Goal: Ask a question

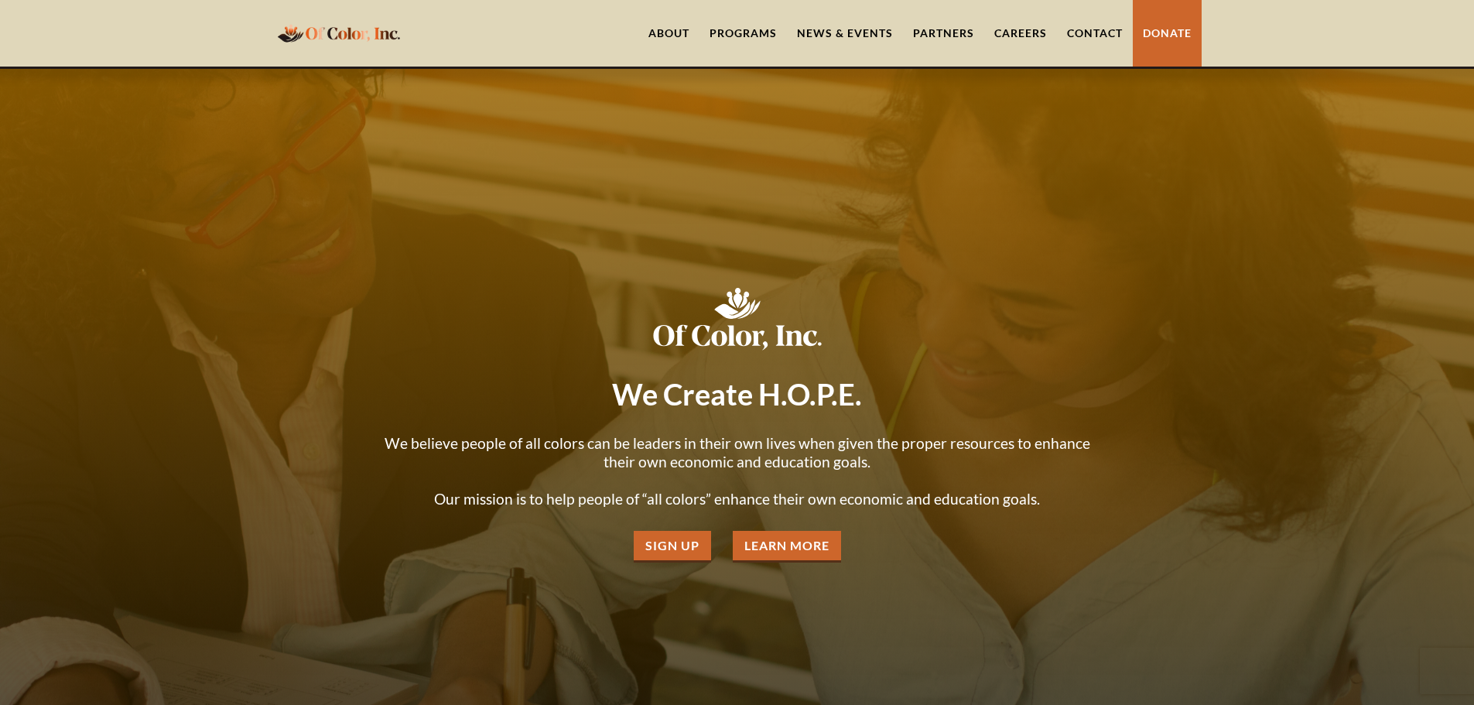
click at [727, 34] on div "Programs" at bounding box center [743, 33] width 67 height 15
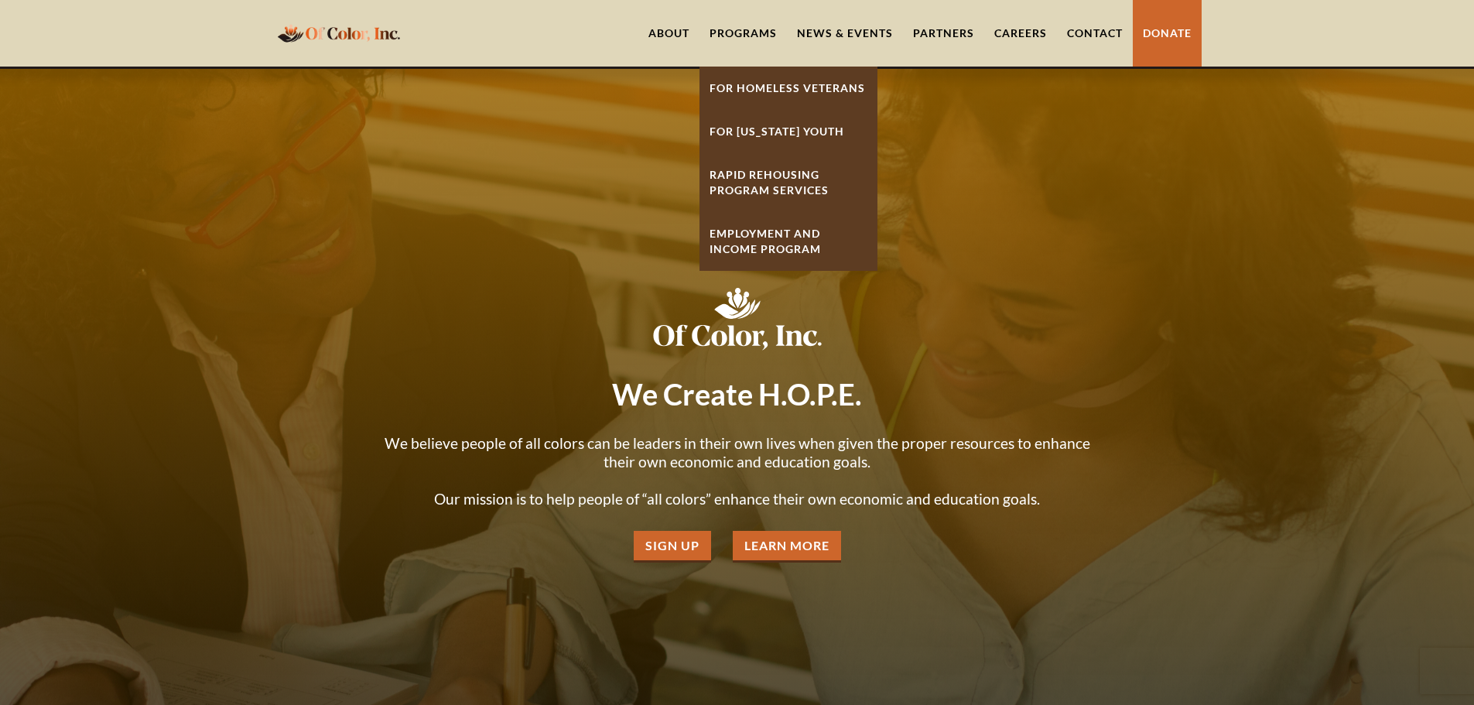
click at [758, 132] on link "For [US_STATE] Youth" at bounding box center [789, 131] width 178 height 43
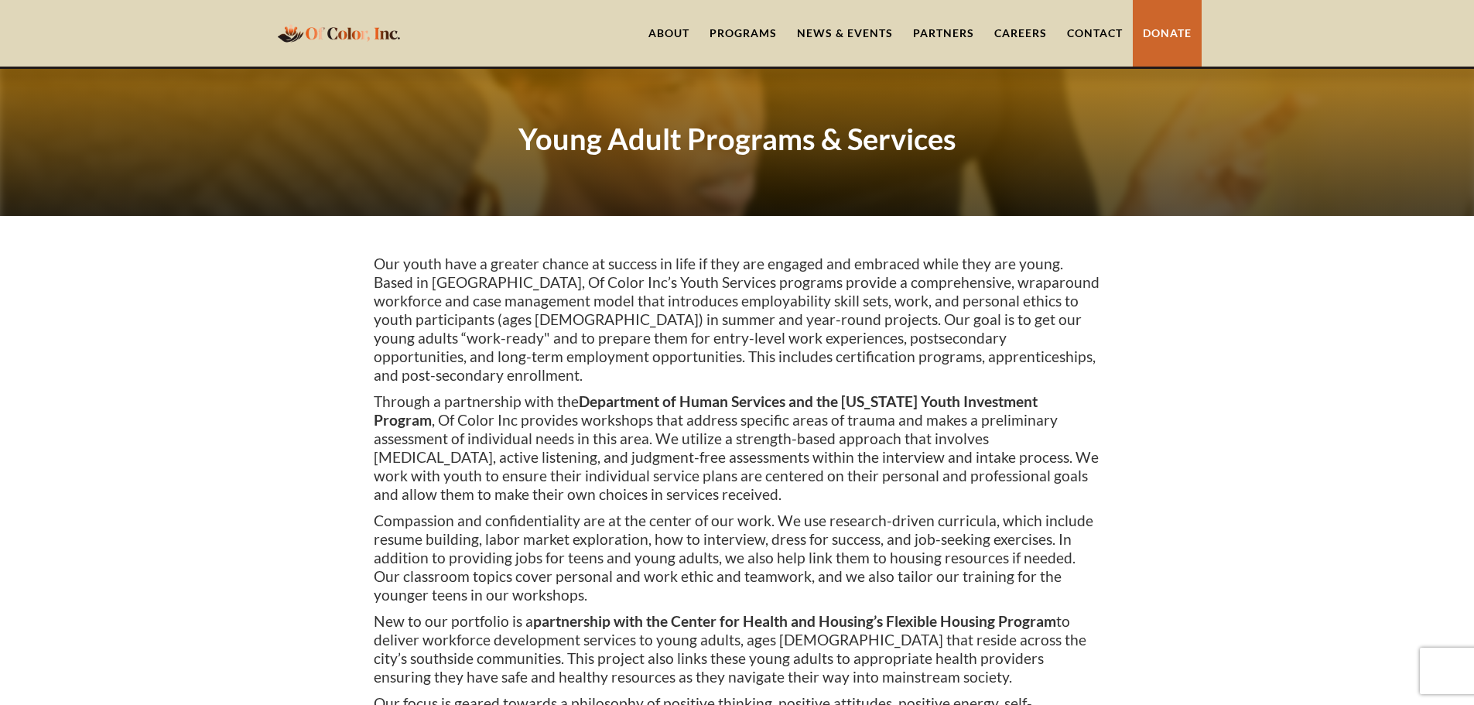
click at [1084, 33] on link "Contact" at bounding box center [1095, 33] width 76 height 67
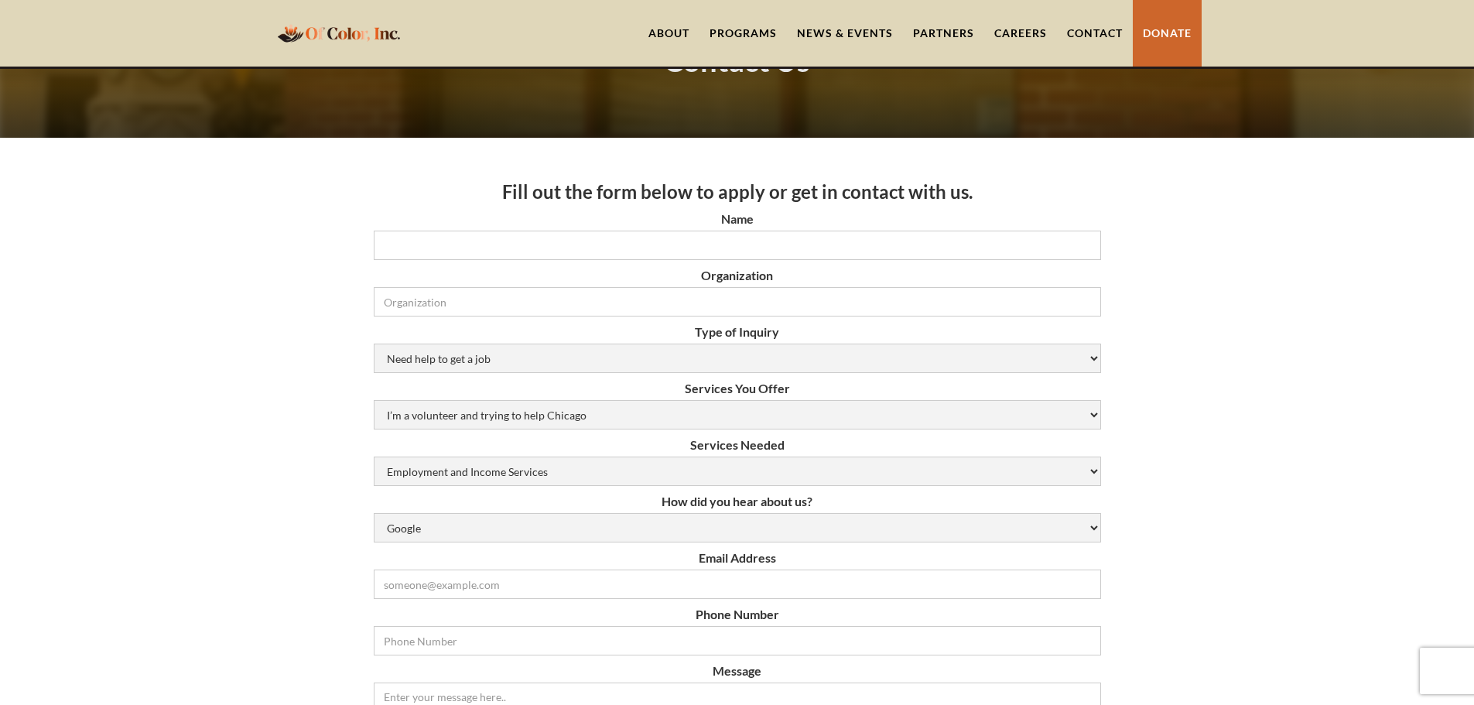
scroll to position [77, 0]
click at [587, 354] on select "Need help to get a job [DEMOGRAPHIC_DATA] or Donation Partnership Other" at bounding box center [737, 358] width 727 height 29
click at [332, 346] on div "Fill out the form below to apply or get in contact with us. Name Organization T…" at bounding box center [737, 718] width 1474 height 1159
click at [567, 419] on select "I’m a volunteer and trying to help Chicago Resume Help Mock Interviewing Mentor…" at bounding box center [737, 415] width 727 height 29
click at [323, 403] on div "Fill out the form below to apply or get in contact with us. Name Organization T…" at bounding box center [737, 718] width 1474 height 1159
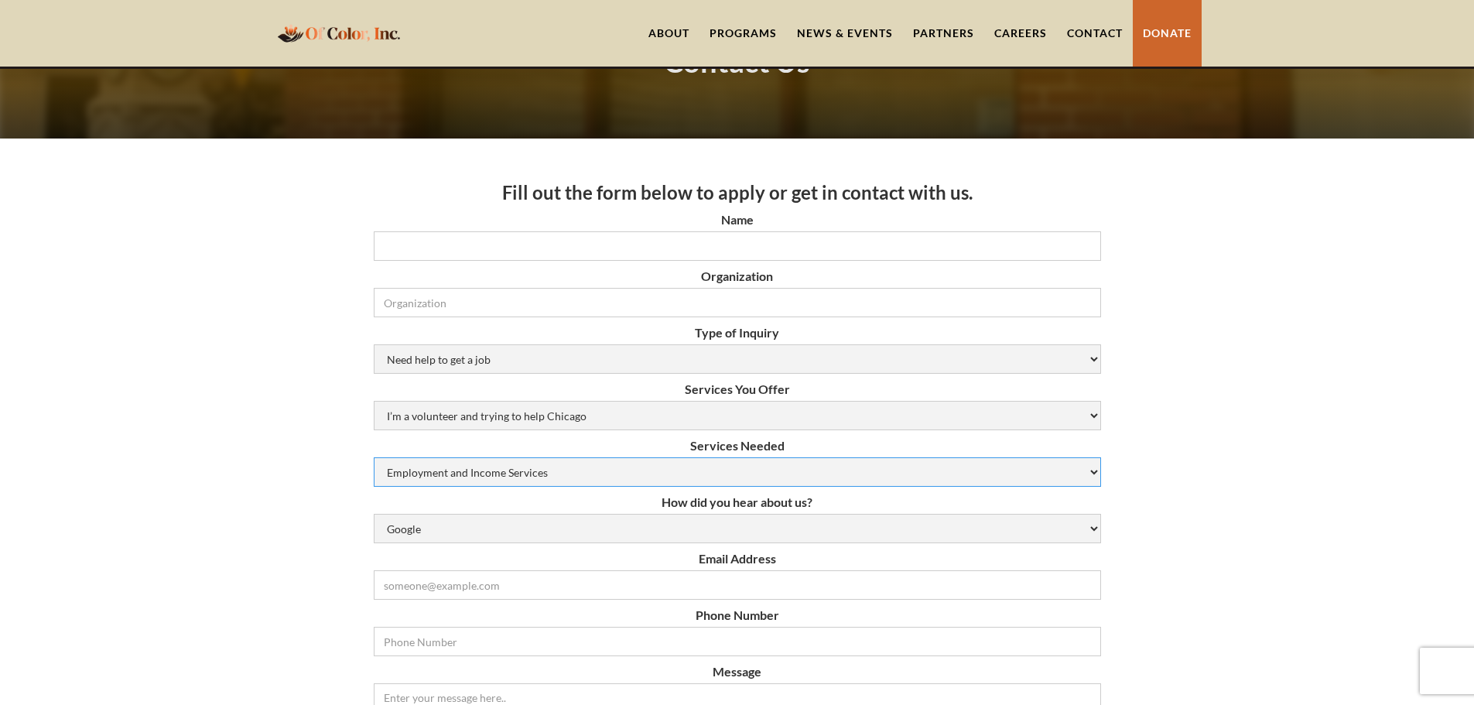
click at [528, 481] on select "Employment and Income Services Flexible Housing Pool Services HUD Housing Servi…" at bounding box center [737, 471] width 727 height 29
click at [294, 416] on div "Fill out the form below to apply or get in contact with us. Name Organization T…" at bounding box center [737, 718] width 1474 height 1159
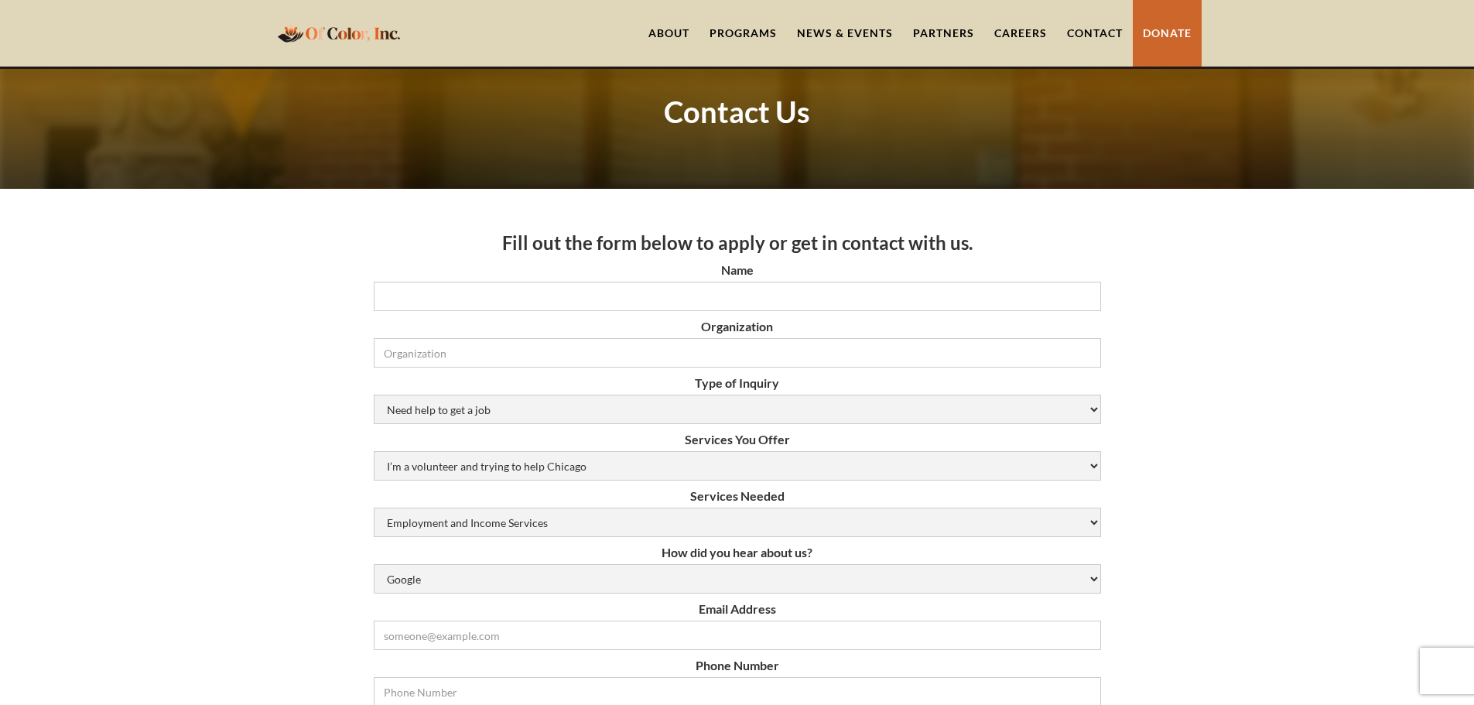
scroll to position [0, 0]
